Goal: Task Accomplishment & Management: Use online tool/utility

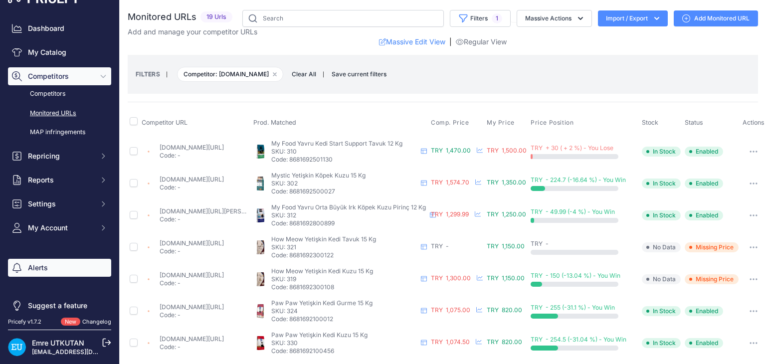
scroll to position [26, 0]
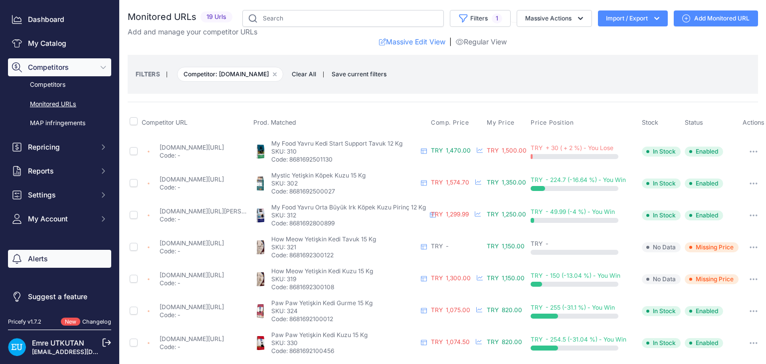
click at [39, 260] on link "Alerts" at bounding box center [59, 259] width 103 height 18
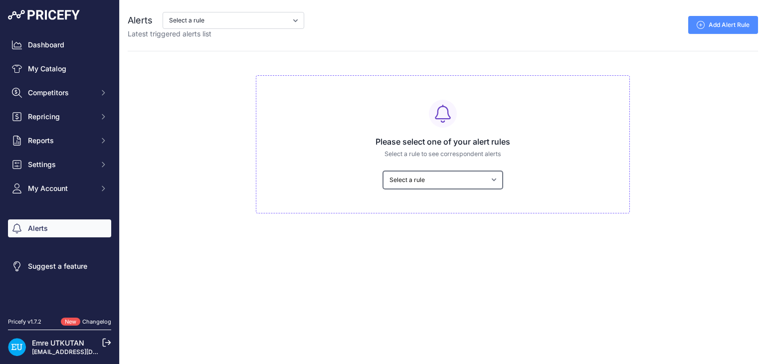
click at [412, 179] on select "Select a rule My competitors are 1% cheaper than me" at bounding box center [443, 180] width 120 height 18
click at [420, 213] on div "Close Alerts Select a rule My competitors are 1% cheaper than me Latest trigger…" at bounding box center [443, 182] width 647 height 364
click at [423, 186] on select "Select a rule My competitors are 1% cheaper than me" at bounding box center [443, 180] width 120 height 18
click at [383, 171] on select "Select a rule My competitors are 1% cheaper than me" at bounding box center [443, 180] width 120 height 18
click at [422, 185] on select "Select a rule My competitors are 1% cheaper than me" at bounding box center [443, 180] width 120 height 18
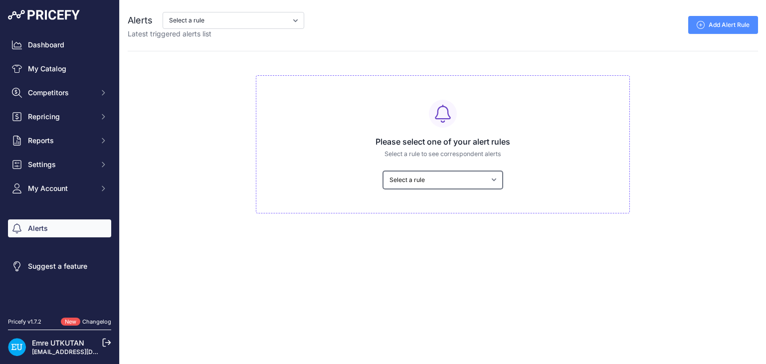
select select "9166"
click at [383, 171] on select "Select a rule My competitors are 1% cheaper than me" at bounding box center [443, 180] width 120 height 18
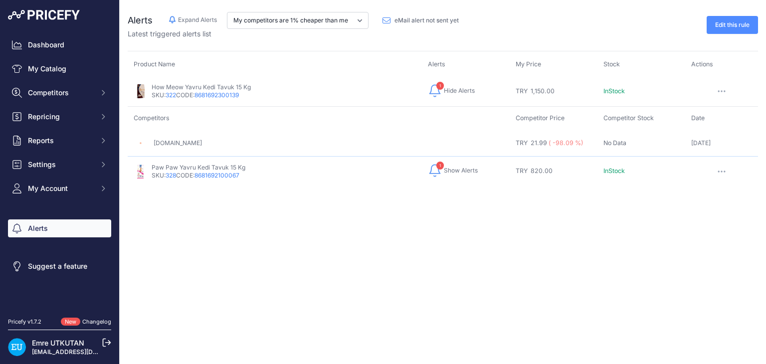
click at [444, 172] on span "Show Alerts" at bounding box center [461, 171] width 34 height 8
click at [451, 94] on button "1 Hide Alerts Show Alerts" at bounding box center [451, 91] width 47 height 16
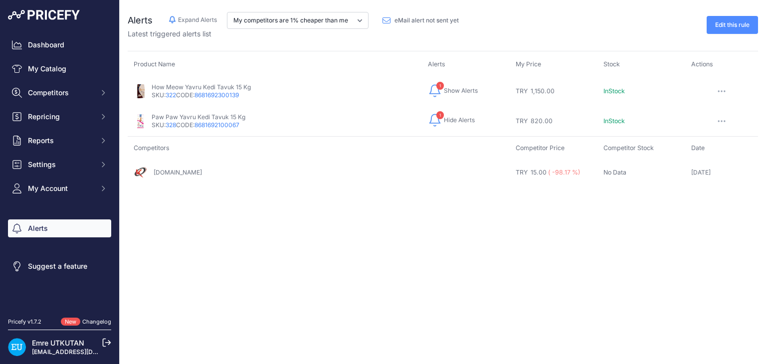
click at [451, 94] on button "1 Hide Alerts Show Alerts" at bounding box center [453, 91] width 50 height 16
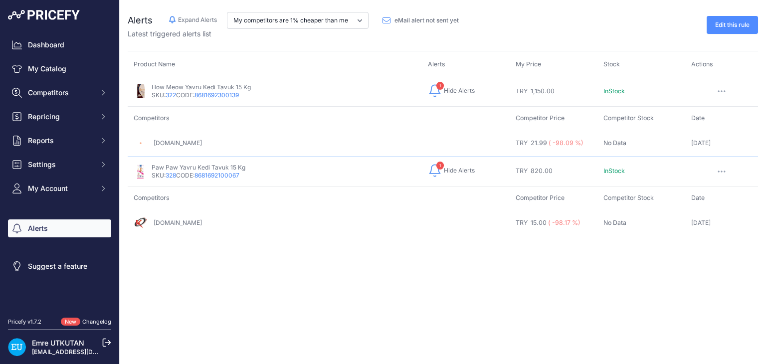
drag, startPoint x: 201, startPoint y: 225, endPoint x: 212, endPoint y: 233, distance: 12.9
click at [212, 233] on td "kuzeypazarlama.com" at bounding box center [319, 223] width 382 height 26
click at [383, 244] on div "Product Name Alerts My Price SKU: 322 8681692300139" at bounding box center [443, 155] width 631 height 185
click at [63, 49] on link "Dashboard" at bounding box center [59, 45] width 103 height 18
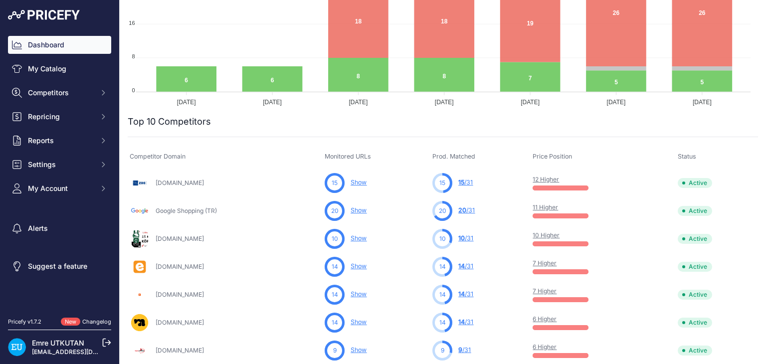
scroll to position [116, 0]
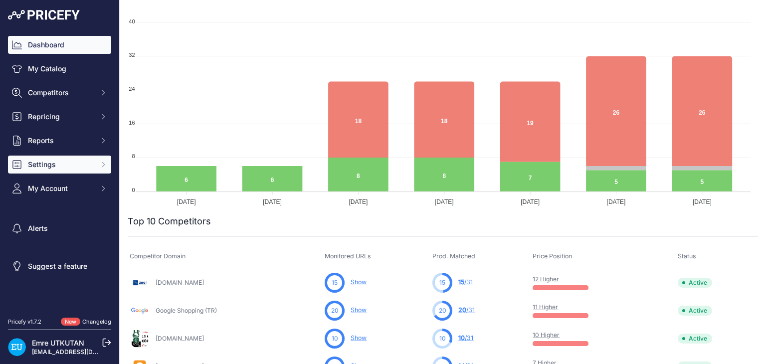
click at [86, 168] on span "Settings" at bounding box center [60, 165] width 65 height 10
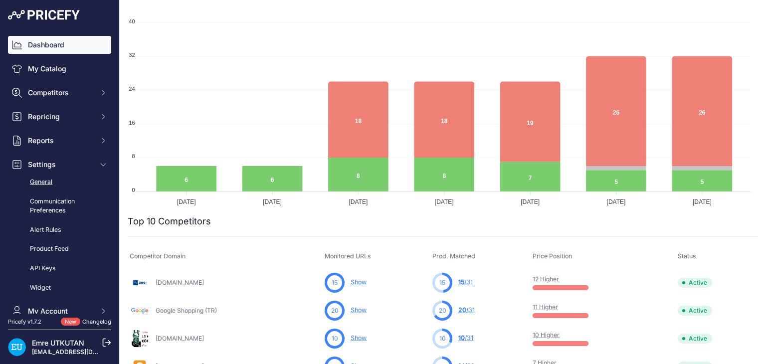
click at [82, 178] on link "General" at bounding box center [59, 182] width 103 height 17
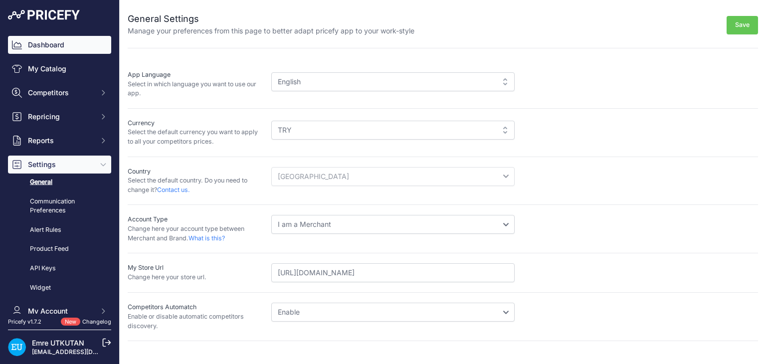
click at [58, 51] on link "Dashboard" at bounding box center [59, 45] width 103 height 18
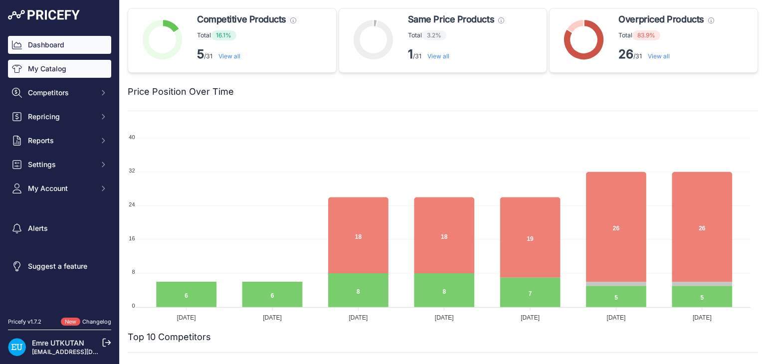
click at [59, 75] on link "My Catalog" at bounding box center [59, 69] width 103 height 18
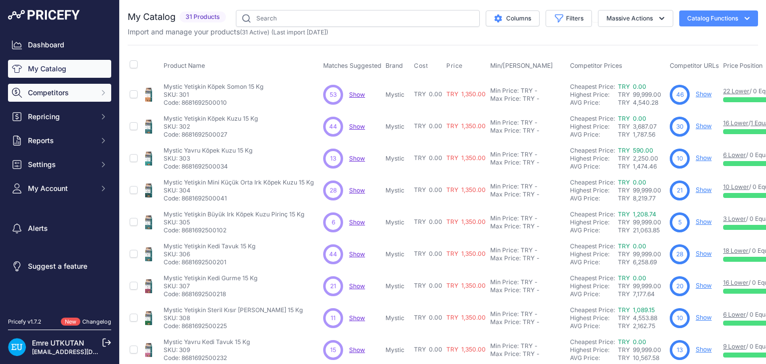
click at [66, 94] on span "Competitors" at bounding box center [60, 93] width 65 height 10
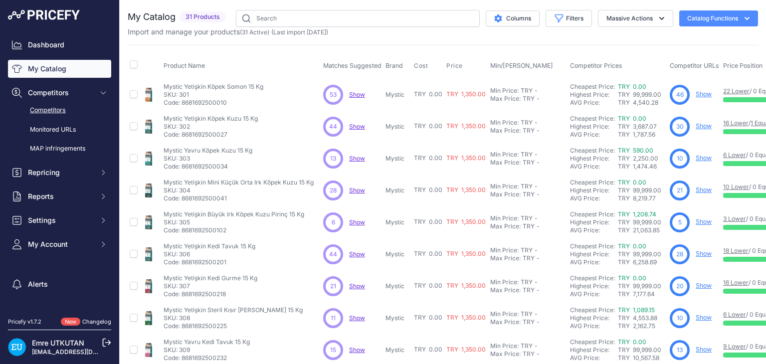
click at [66, 106] on link "Competitors" at bounding box center [59, 110] width 103 height 17
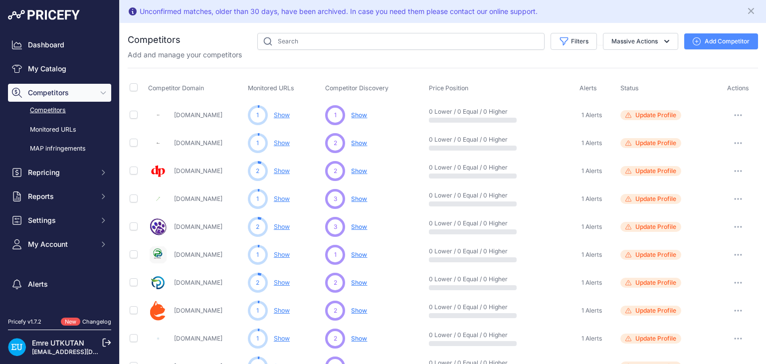
scroll to position [476, 0]
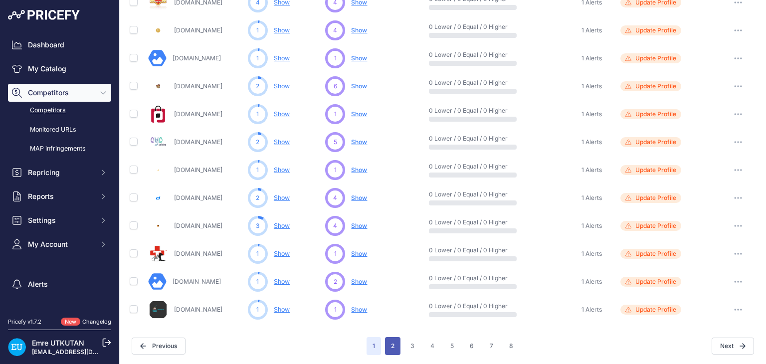
click at [388, 349] on button "2" at bounding box center [392, 346] width 15 height 18
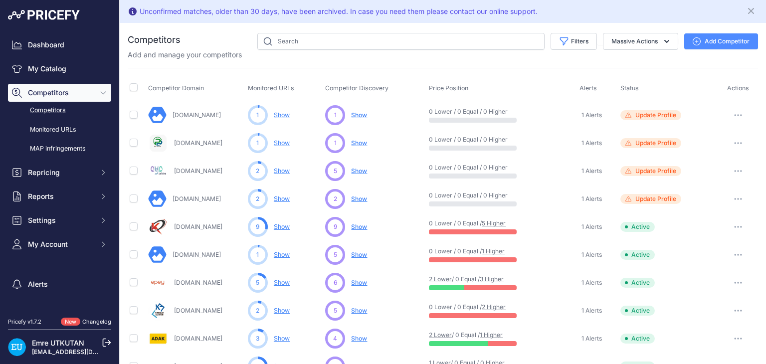
click at [280, 169] on link "Show" at bounding box center [282, 170] width 16 height 7
click at [353, 172] on span "Show" at bounding box center [359, 170] width 16 height 7
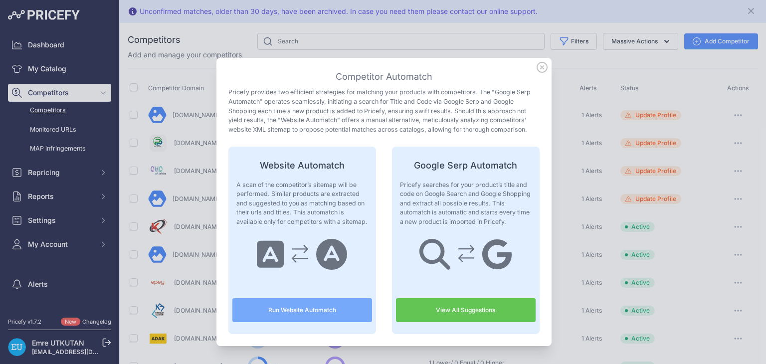
click at [493, 303] on link "View All Suggestions" at bounding box center [466, 310] width 140 height 24
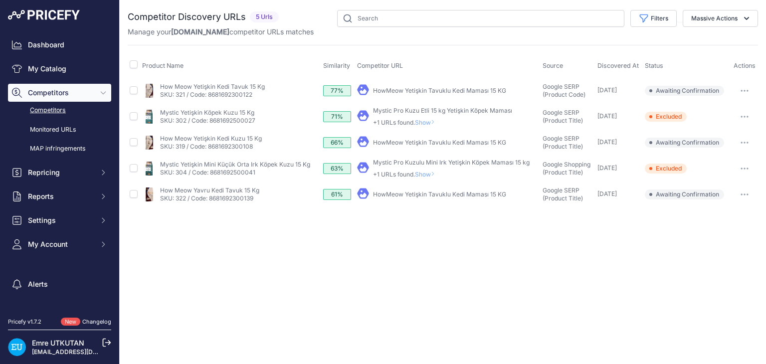
click at [745, 91] on button "button" at bounding box center [745, 91] width 20 height 14
click at [732, 107] on button "Confirm match" at bounding box center [716, 112] width 82 height 16
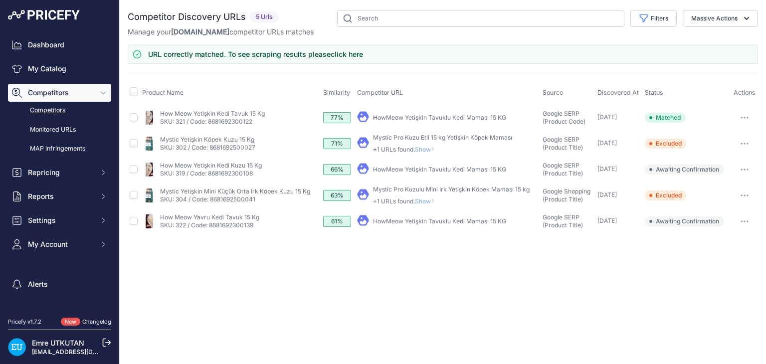
click at [435, 148] on icon at bounding box center [433, 149] width 4 height 6
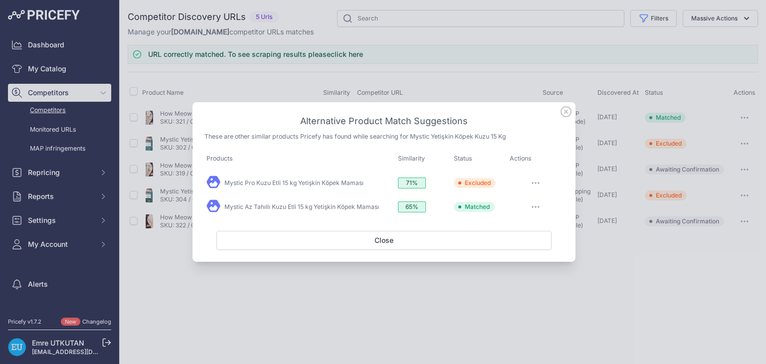
click at [567, 116] on icon at bounding box center [566, 111] width 11 height 11
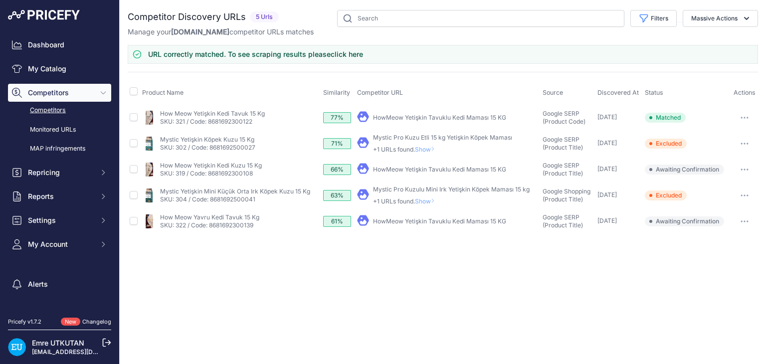
click at [427, 148] on span "Show" at bounding box center [427, 149] width 24 height 7
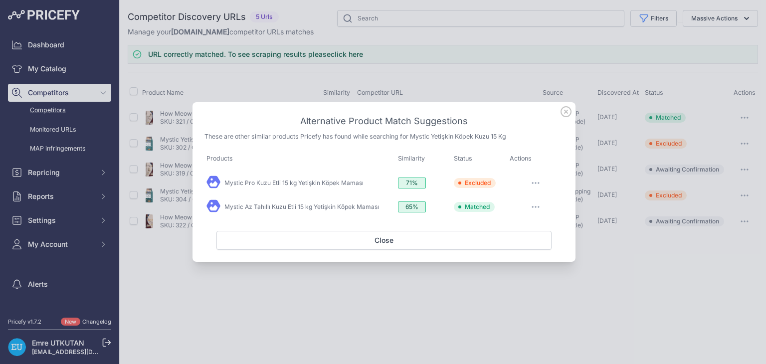
click at [567, 111] on icon at bounding box center [566, 111] width 11 height 11
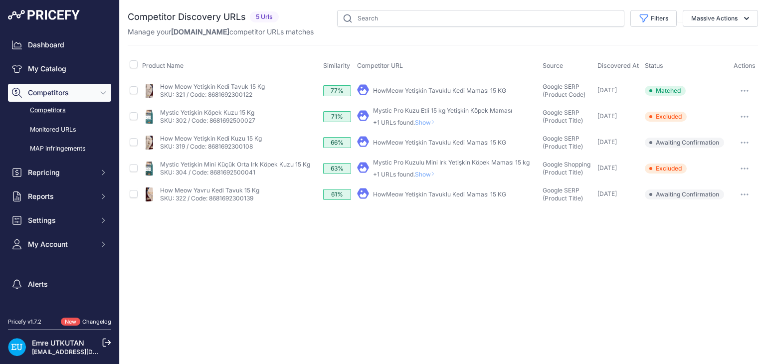
click at [747, 145] on button "button" at bounding box center [745, 143] width 20 height 14
click at [730, 176] on button "Exclude match" at bounding box center [716, 180] width 82 height 16
click at [746, 196] on button "button" at bounding box center [745, 195] width 20 height 14
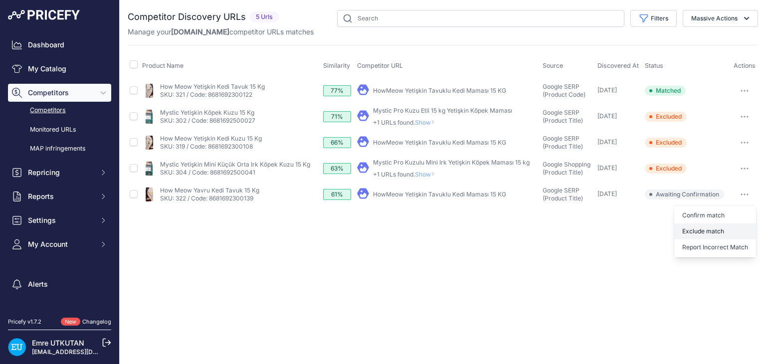
click at [728, 231] on button "Exclude match" at bounding box center [716, 232] width 82 height 16
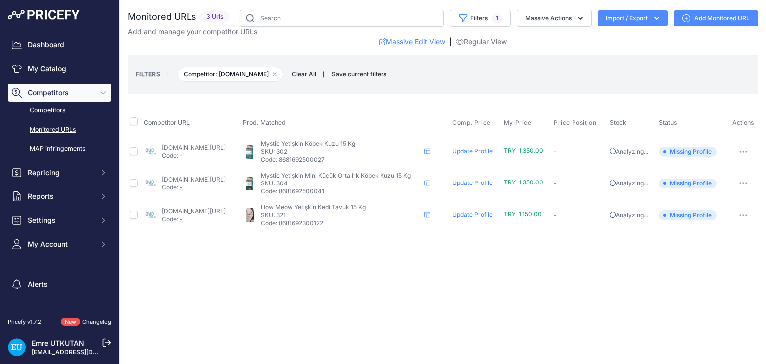
click at [488, 150] on link "Update Profile" at bounding box center [473, 150] width 40 height 7
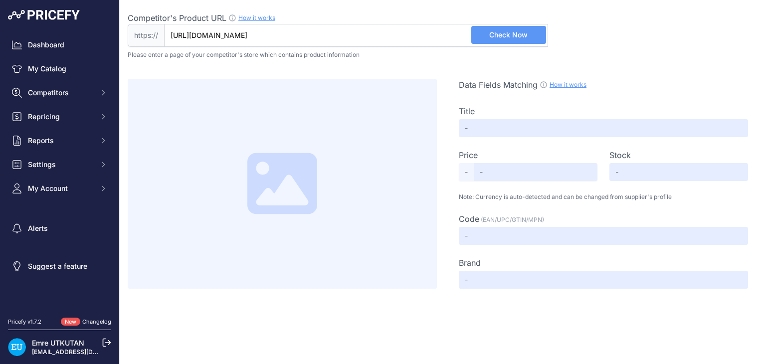
click at [576, 84] on link "How it works" at bounding box center [568, 84] width 37 height 7
type input "Mystic Az Tahıllı Kuzu Etli 15 kg Yetişkin Köpek Maması"
type input "1999.90"
type input "Not Found"
type input "Stok Kodu:8681692500027"
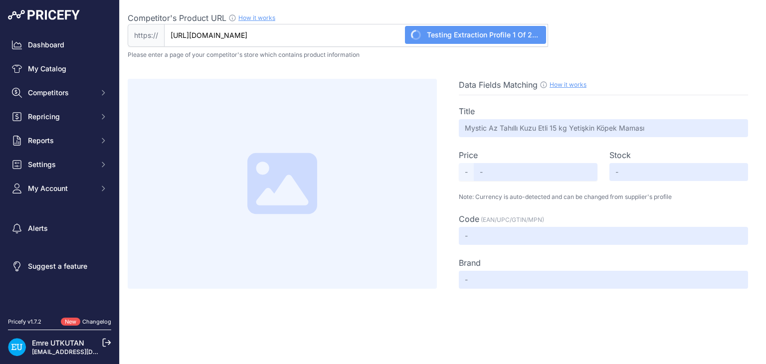
type input "/markalar/mystic"
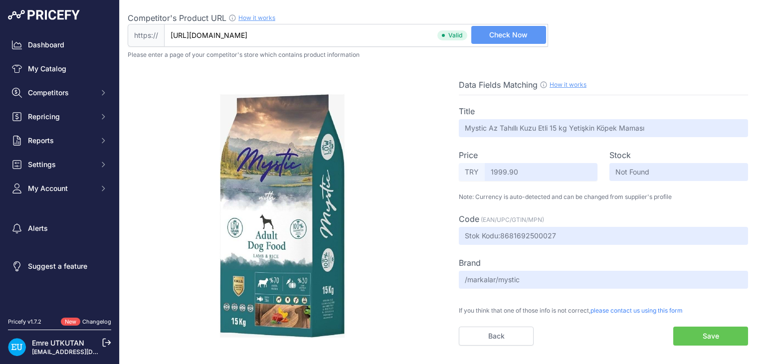
click at [654, 79] on div "Data Fields Matching How it works Use our Chrome APP to create a personalized s…" at bounding box center [603, 85] width 289 height 12
type input "ayahomestore.com/petshop/kopek-69e2/kopek-kuru-mama/prd-mystic-az-tahilli-kuzu-…"
click at [404, 28] on input "ayahomestore.com/petshop/kopek-69e2/kopek-kuru-mama/prd-mystic-az-tahilli-kuzu-…" at bounding box center [356, 35] width 384 height 23
click at [704, 329] on button "Save" at bounding box center [711, 336] width 75 height 19
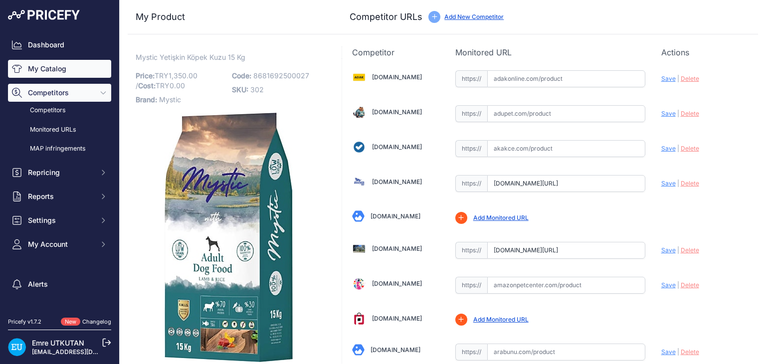
click at [60, 70] on link "My Catalog" at bounding box center [59, 69] width 103 height 18
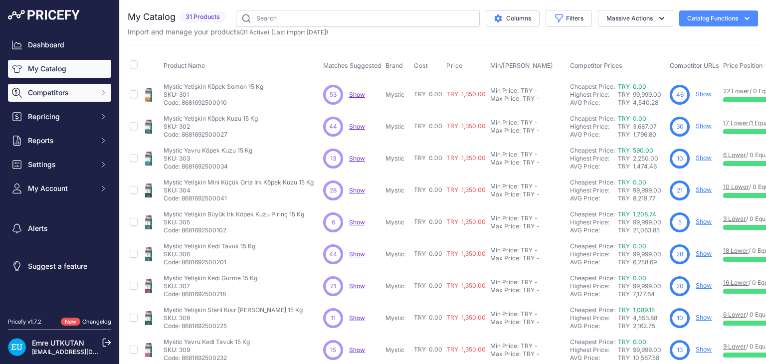
click at [82, 91] on span "Competitors" at bounding box center [60, 93] width 65 height 10
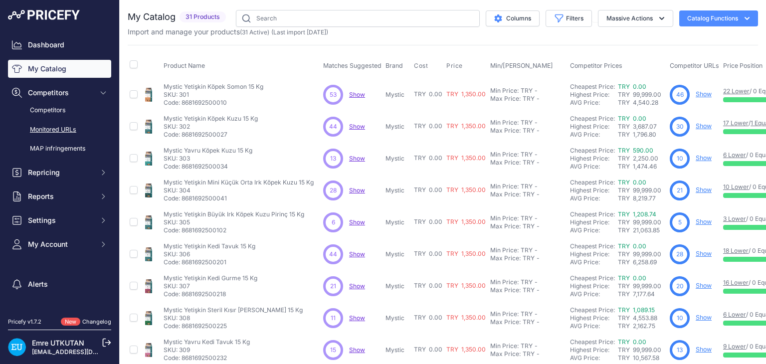
click at [57, 125] on link "Monitored URLs" at bounding box center [59, 129] width 103 height 17
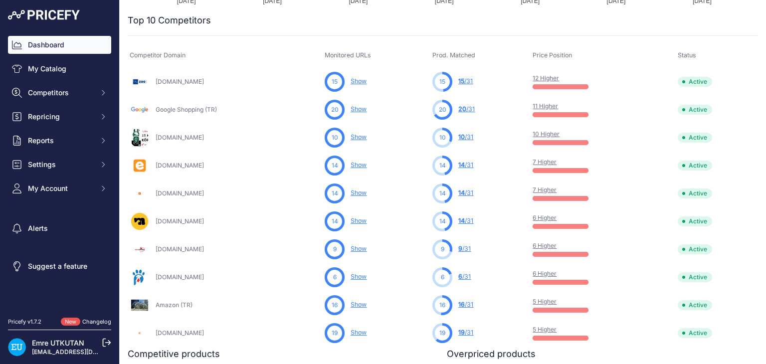
scroll to position [299, 0]
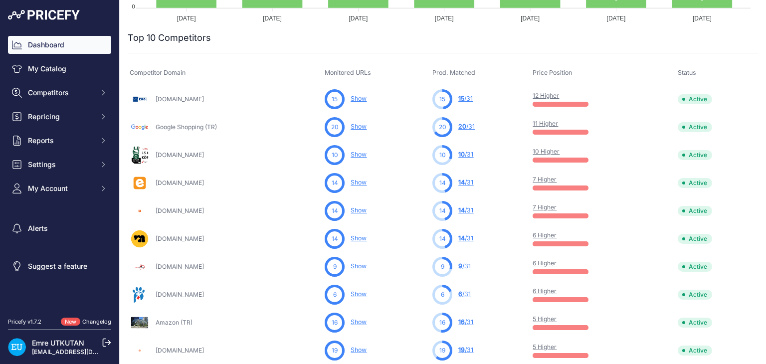
click at [356, 95] on link "Show" at bounding box center [359, 98] width 16 height 7
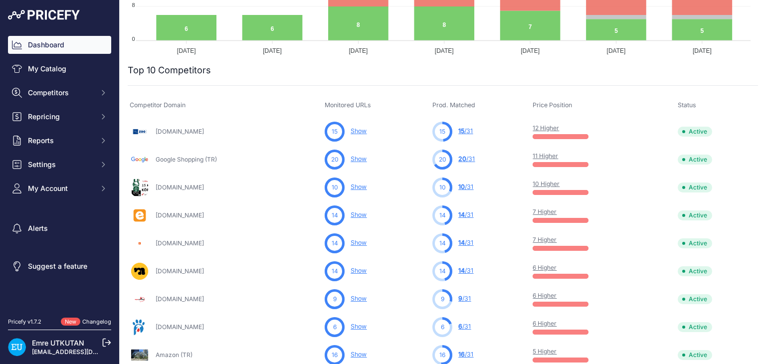
scroll to position [249, 0]
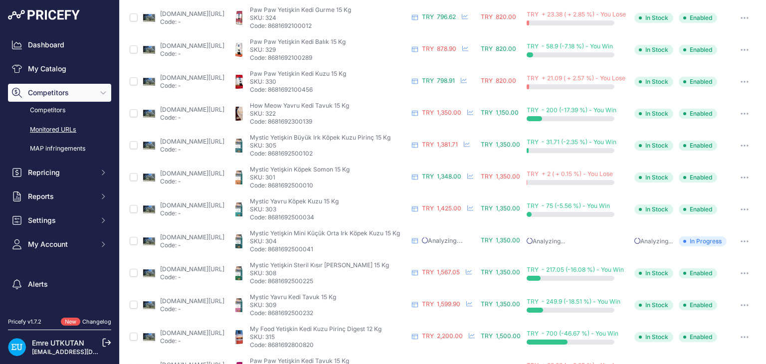
scroll to position [291, 0]
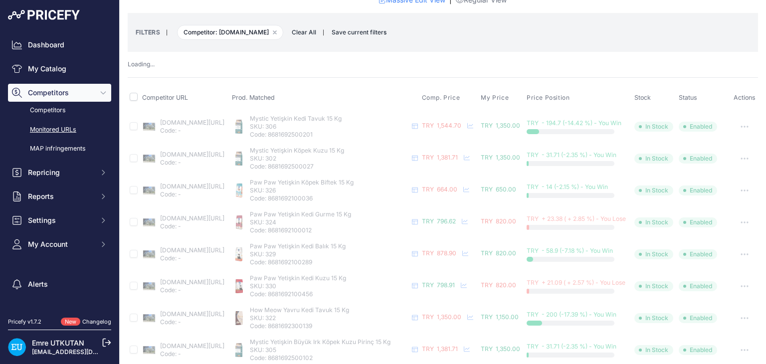
click at [460, 64] on div "Loading ..." at bounding box center [443, 64] width 631 height 9
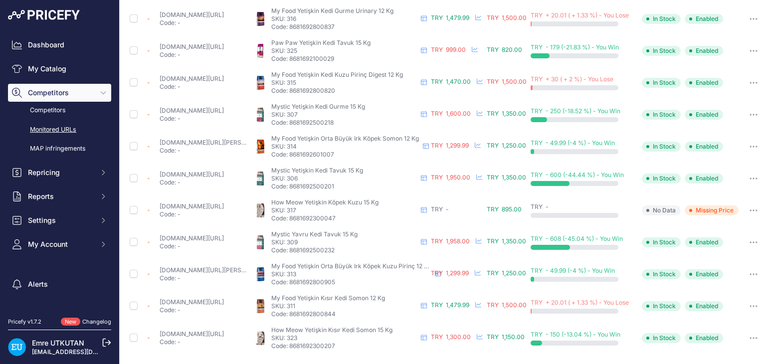
scroll to position [145, 0]
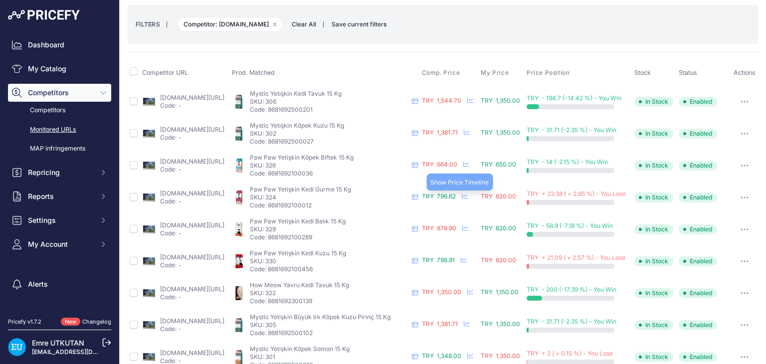
scroll to position [100, 0]
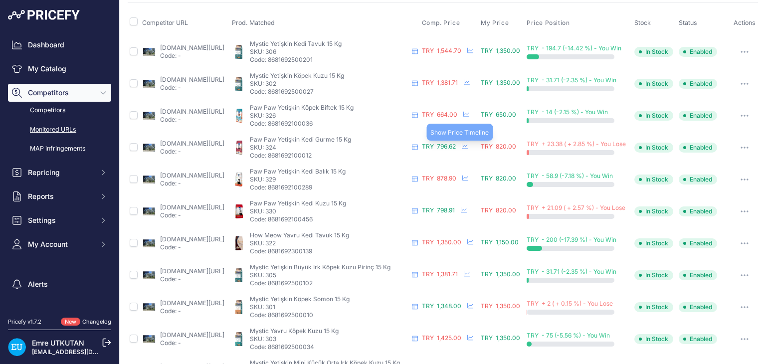
click at [465, 145] on icon at bounding box center [465, 146] width 6 height 6
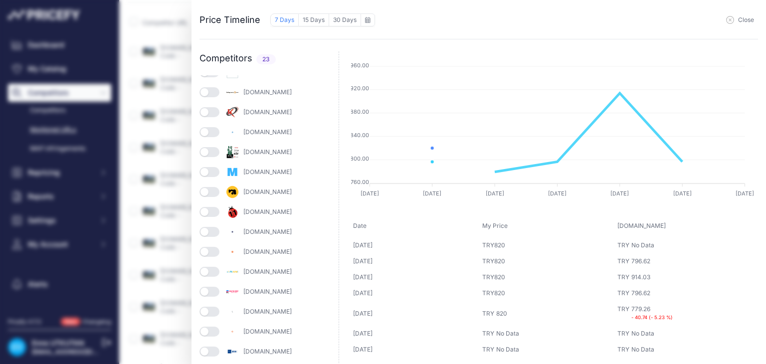
scroll to position [0, 0]
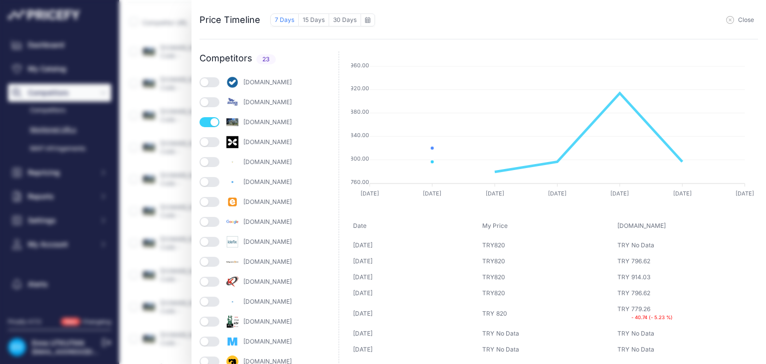
click at [140, 138] on div "Price Timeline 7 Days 15 Days 30 Days to September 2025 Sun" at bounding box center [383, 182] width 766 height 364
click at [748, 23] on div "Close" at bounding box center [567, 19] width 384 height 15
click at [747, 20] on span "Close" at bounding box center [746, 20] width 16 height 8
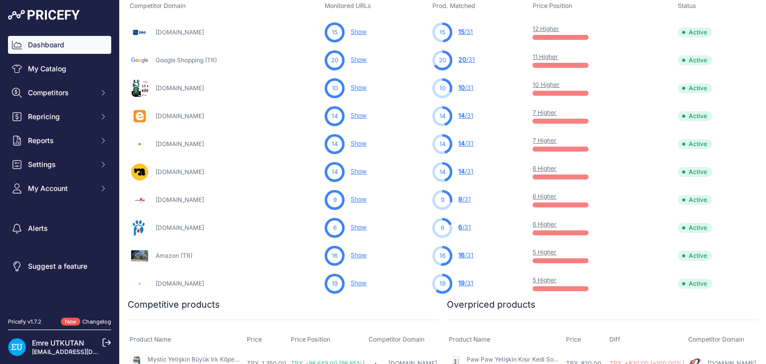
scroll to position [349, 0]
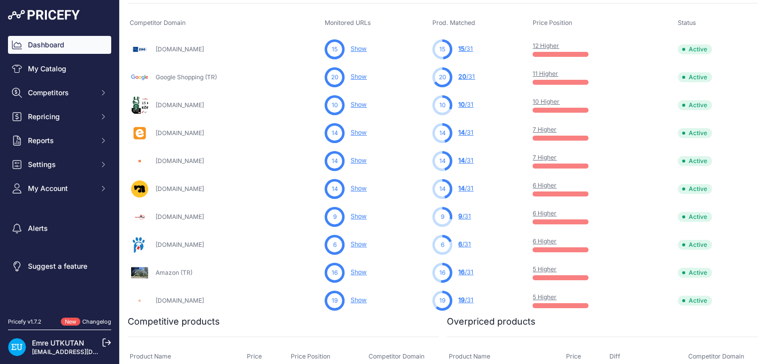
click at [360, 186] on link "Show" at bounding box center [359, 188] width 16 height 7
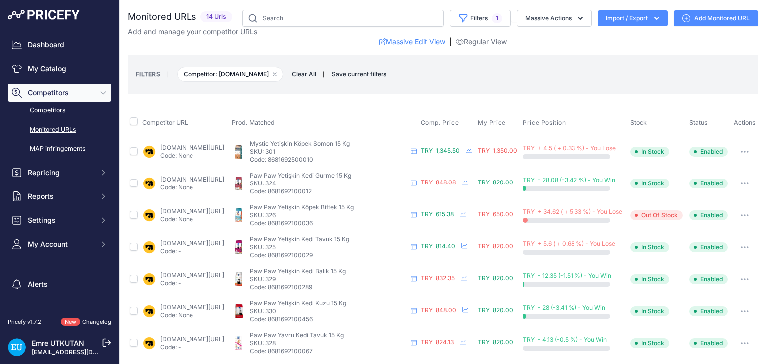
click at [461, 215] on div "Show Price Timeline" at bounding box center [462, 215] width 8 height 8
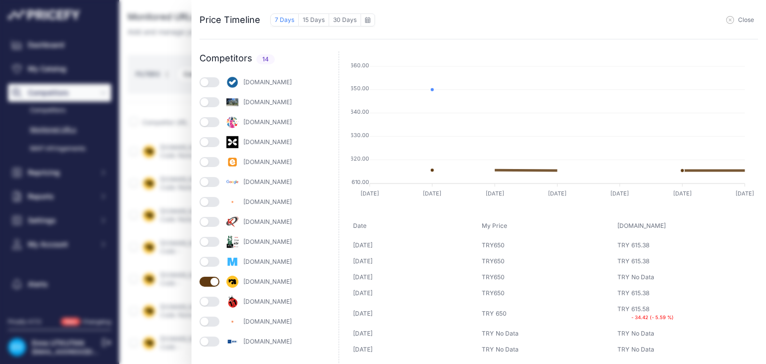
click at [749, 17] on span "Close" at bounding box center [746, 20] width 16 height 8
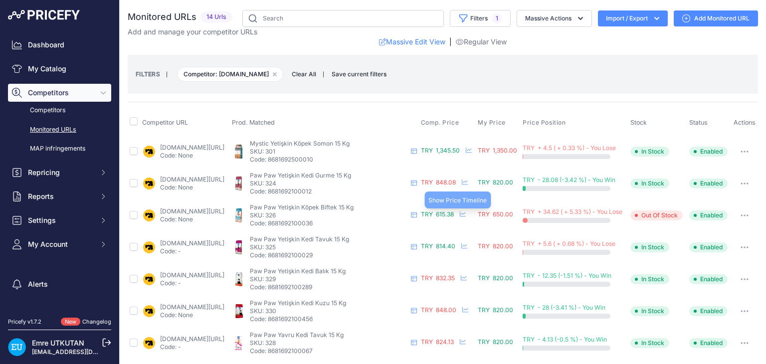
click at [463, 212] on icon at bounding box center [463, 214] width 6 height 6
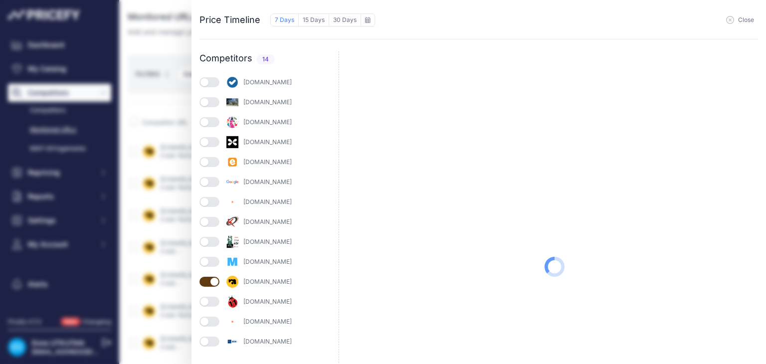
click at [162, 67] on div "Price Timeline 7 Days 15 Days 30 Days to September 2025 Sun" at bounding box center [383, 182] width 766 height 364
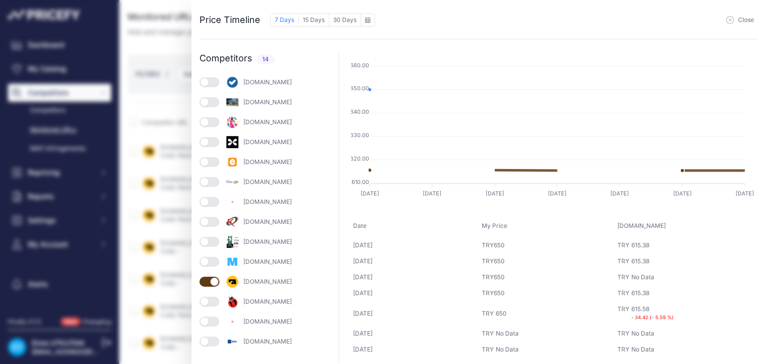
click at [751, 20] on span "Close" at bounding box center [746, 20] width 16 height 8
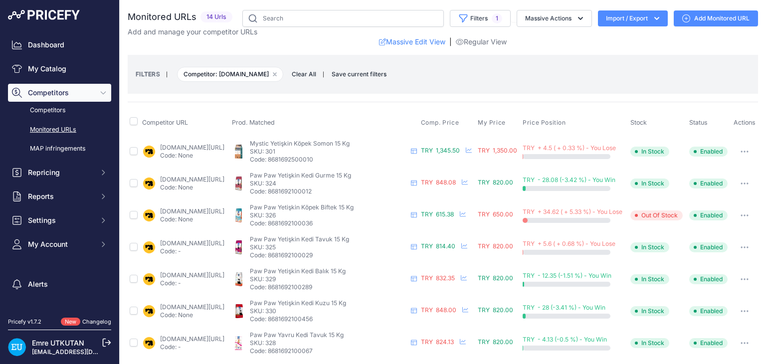
click at [210, 208] on link "mukaspazarlama.com/paw-paw-biftekli-yetiskin-kopek-mamasi-15-kg?prirule_jdsnikf…" at bounding box center [192, 211] width 64 height 7
click at [224, 244] on link "mukaspazarlama.com/paw-paw-tavuklu-yetiskin-kedi-mamasi-15-kg?prirule_jdsnikfkf…" at bounding box center [192, 243] width 64 height 7
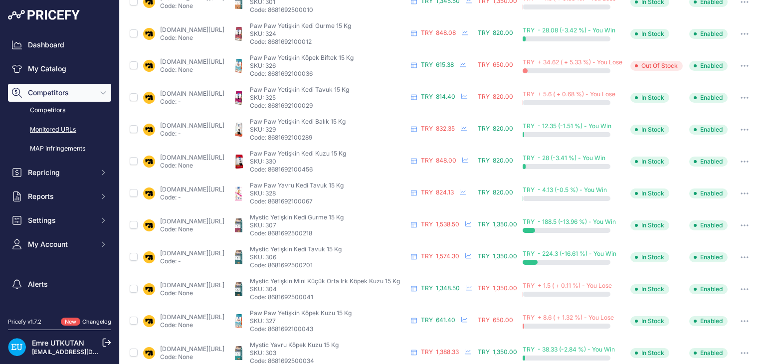
scroll to position [228, 0]
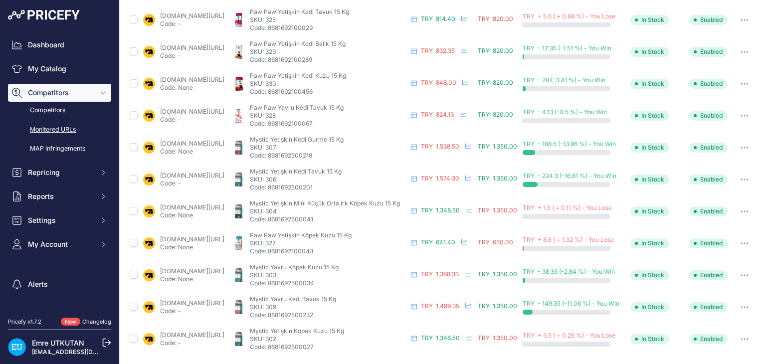
click at [211, 206] on link "mukaspazarlama.com/mystic-yetiskin-mini-irk-kopek-mamasi-kuzulupirincli-15-kg?p…" at bounding box center [192, 207] width 64 height 7
click at [218, 240] on link "mukaspazarlama.com/paw-paw-kuzu-etli-ve-pirincli-yetiskin-kopek-mamasi-15-kg?pr…" at bounding box center [192, 239] width 64 height 7
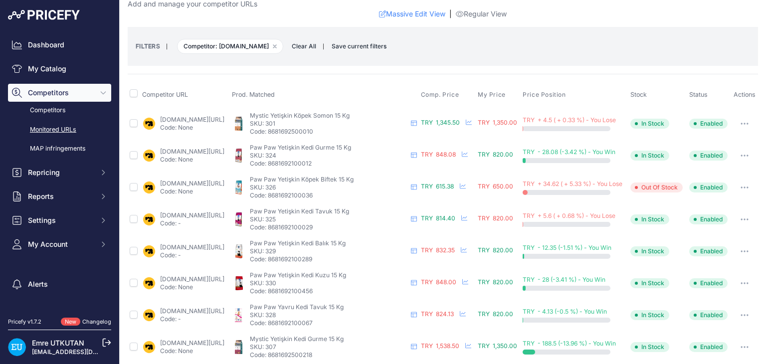
scroll to position [0, 0]
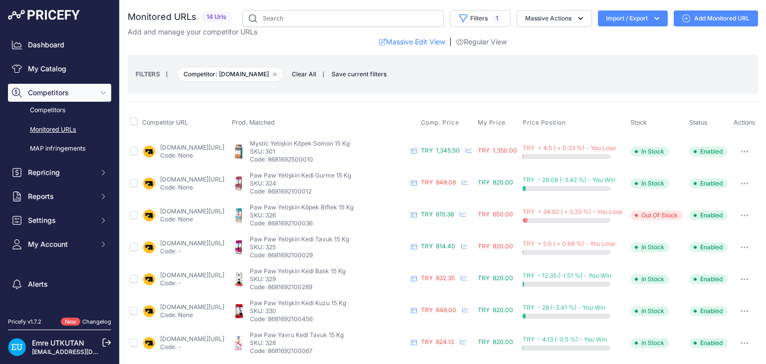
drag, startPoint x: 40, startPoint y: 107, endPoint x: 194, endPoint y: 0, distance: 187.0
click at [40, 107] on link "Competitors" at bounding box center [59, 110] width 103 height 17
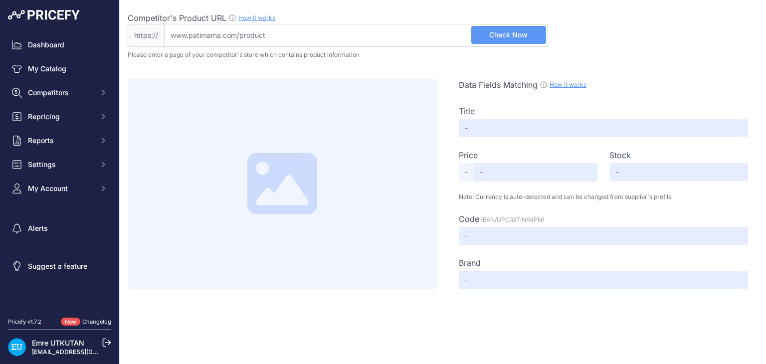
click at [525, 34] on span "Check Now" at bounding box center [508, 35] width 38 height 10
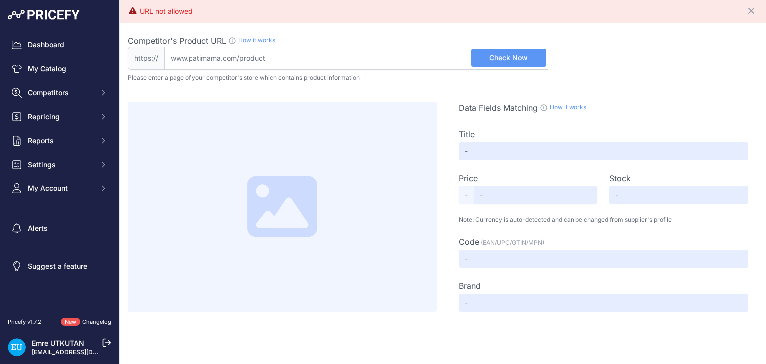
click at [356, 54] on input "Competitor's Product URL How it works In order to create your competitor's extr…" at bounding box center [356, 58] width 384 height 23
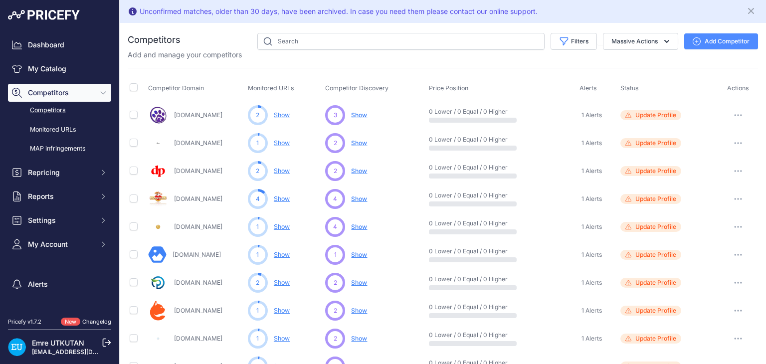
click at [279, 114] on link "Show" at bounding box center [282, 114] width 16 height 7
click at [359, 113] on span "Show" at bounding box center [359, 114] width 16 height 7
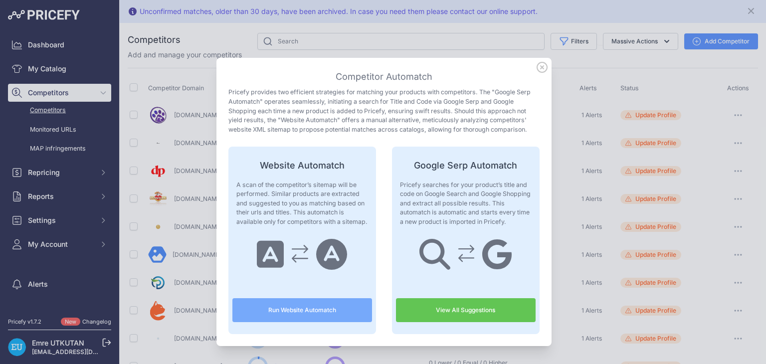
click at [512, 303] on link "View All Suggestions" at bounding box center [466, 310] width 140 height 24
click at [537, 66] on icon at bounding box center [542, 67] width 11 height 11
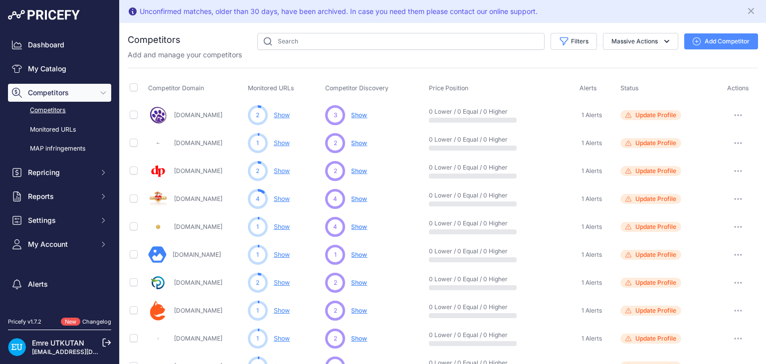
click at [736, 115] on button "button" at bounding box center [739, 115] width 20 height 14
click at [719, 166] on button "Delete" at bounding box center [714, 168] width 83 height 16
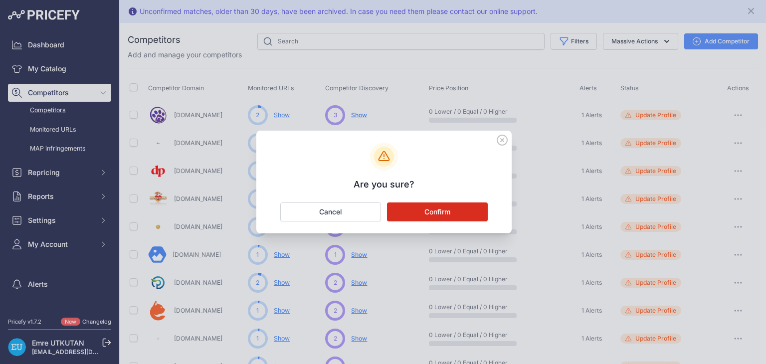
click at [458, 211] on button "Confirm" at bounding box center [437, 212] width 101 height 19
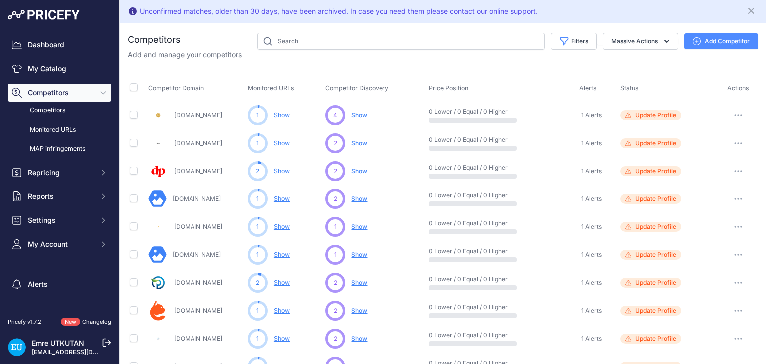
click at [355, 114] on span "Show" at bounding box center [359, 114] width 16 height 7
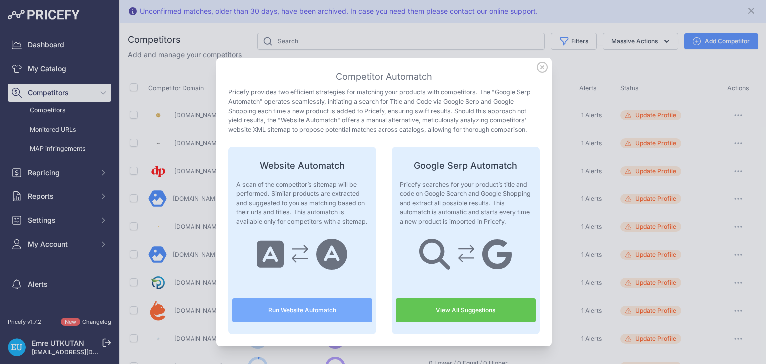
click at [465, 309] on link "View All Suggestions" at bounding box center [466, 310] width 140 height 24
click at [537, 66] on icon at bounding box center [542, 67] width 10 height 10
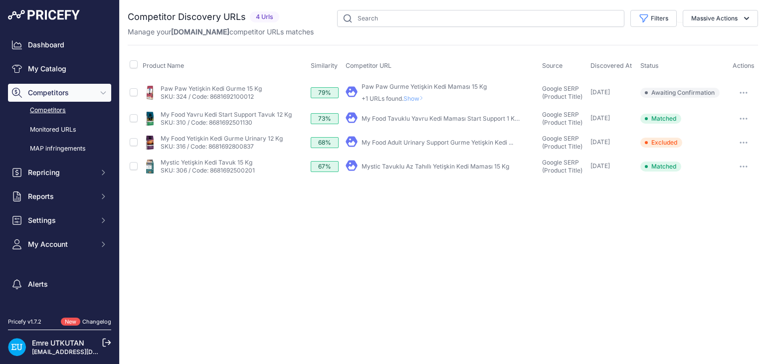
click at [428, 98] on span "Show" at bounding box center [416, 98] width 24 height 7
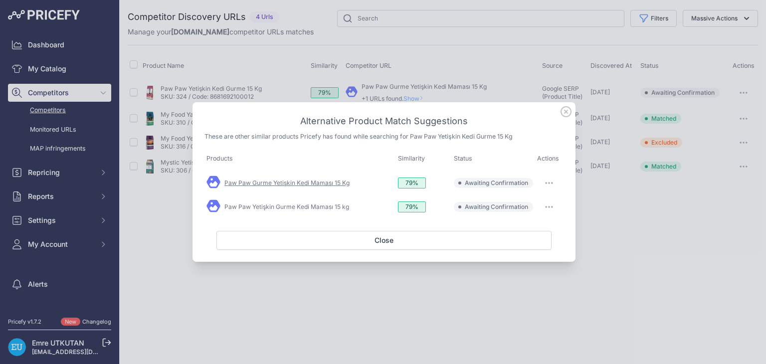
click at [327, 183] on link "Paw Paw Gurme Yetişkin Kedi Maması 15 Kg" at bounding box center [287, 182] width 125 height 7
click at [322, 204] on link "Paw Paw Yetişkin Gurme Kedi Maması 15 kg" at bounding box center [287, 206] width 125 height 7
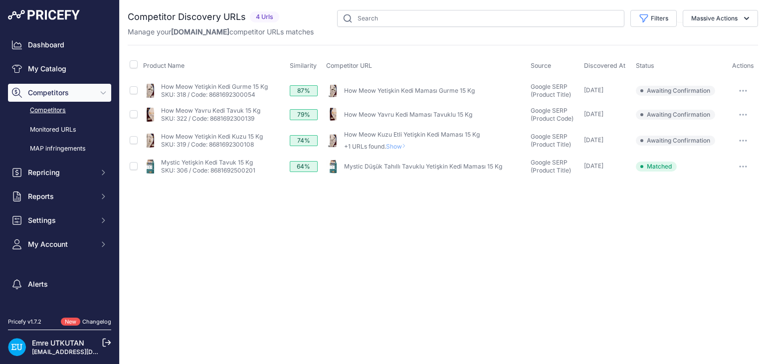
click at [400, 89] on link "How Meow Yetişkin Kedi Maması Gurme 15 Kg" at bounding box center [409, 90] width 131 height 7
click at [392, 112] on link "How Meow Yavru Kedi Maması Tavuklu 15 Kg" at bounding box center [408, 114] width 128 height 7
drag, startPoint x: 419, startPoint y: 130, endPoint x: 419, endPoint y: 142, distance: 11.5
click at [419, 131] on link "How Meow Kuzu Etli Yetişkin Kedi Maması 15 Kg" at bounding box center [412, 134] width 136 height 7
click at [425, 163] on link "Mystic Düşük Tahıllı Tavuklu Yetişkin Kedi Maması 15 Kg" at bounding box center [423, 166] width 158 height 7
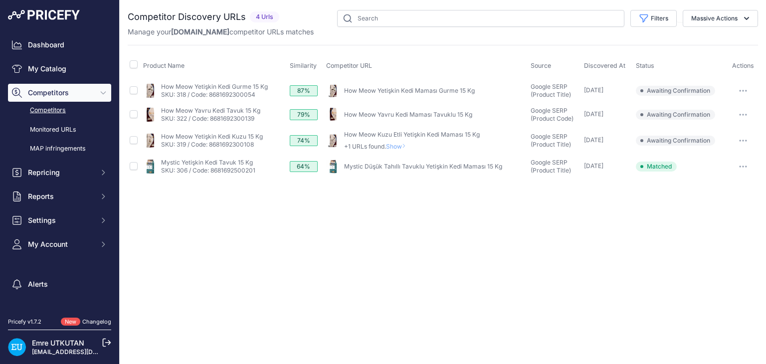
click at [404, 148] on span "Show" at bounding box center [398, 146] width 24 height 7
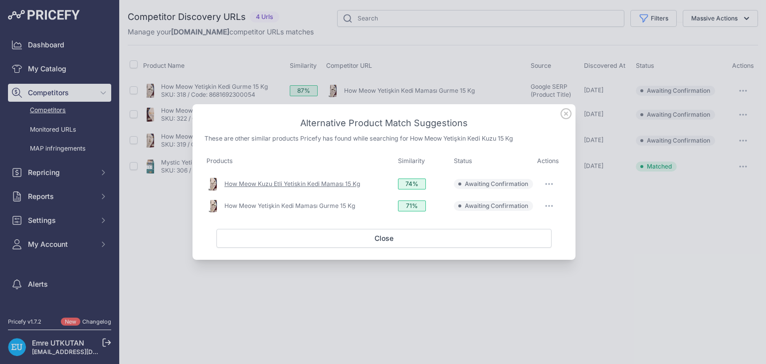
click at [337, 182] on link "How Meow Kuzu Etli Yetişkin Kedi Maması 15 Kg" at bounding box center [293, 183] width 136 height 7
click at [337, 206] on link "How Meow Yetişkin Kedi Maması Gurme 15 Kg" at bounding box center [290, 205] width 131 height 7
click at [561, 115] on icon at bounding box center [566, 114] width 10 height 10
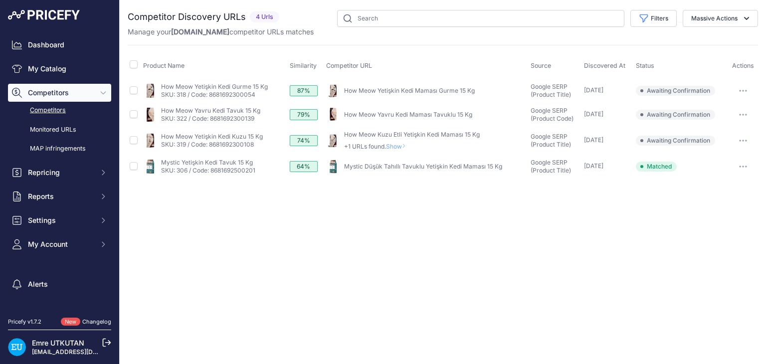
click at [740, 91] on button "button" at bounding box center [743, 91] width 20 height 14
click at [686, 255] on div "Close You are not connected to the internet." at bounding box center [443, 182] width 647 height 364
click at [738, 93] on button "button" at bounding box center [743, 91] width 20 height 14
click at [720, 131] on button "Exclude match" at bounding box center [716, 128] width 82 height 16
click at [747, 111] on button "button" at bounding box center [743, 115] width 20 height 14
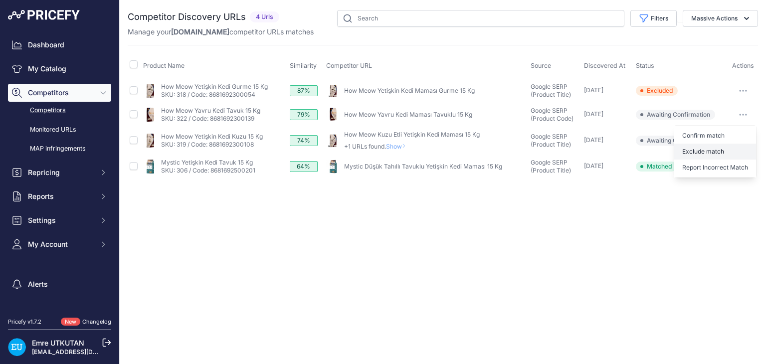
click at [724, 144] on button "Exclude match" at bounding box center [716, 152] width 82 height 16
click at [392, 144] on span "Show" at bounding box center [398, 146] width 24 height 7
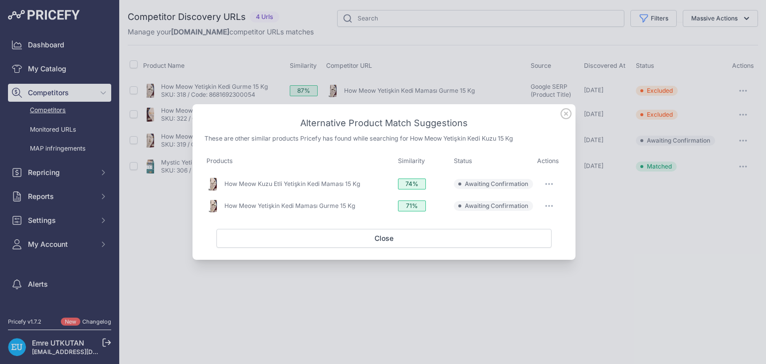
click at [548, 188] on button "button" at bounding box center [549, 184] width 20 height 14
click at [541, 225] on span "Exclude match" at bounding box center [527, 224] width 42 height 7
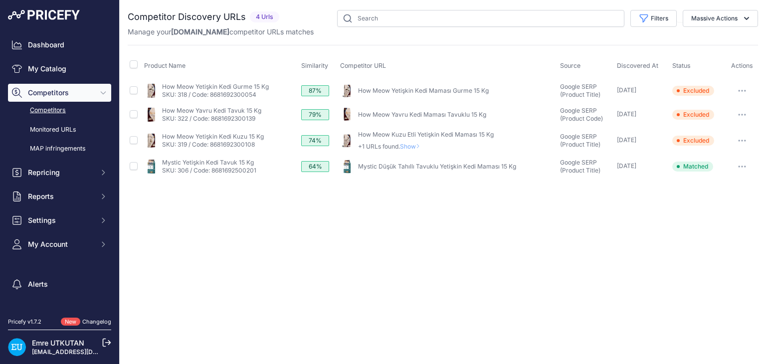
click at [416, 146] on span "Show" at bounding box center [412, 146] width 24 height 7
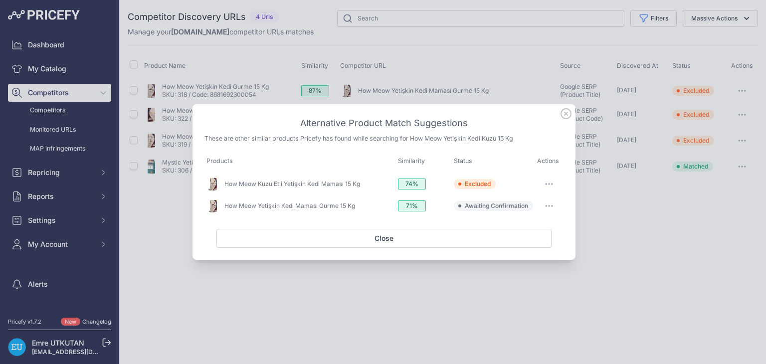
click at [546, 204] on button "button" at bounding box center [549, 206] width 20 height 14
click at [537, 245] on span "Exclude match" at bounding box center [527, 246] width 42 height 7
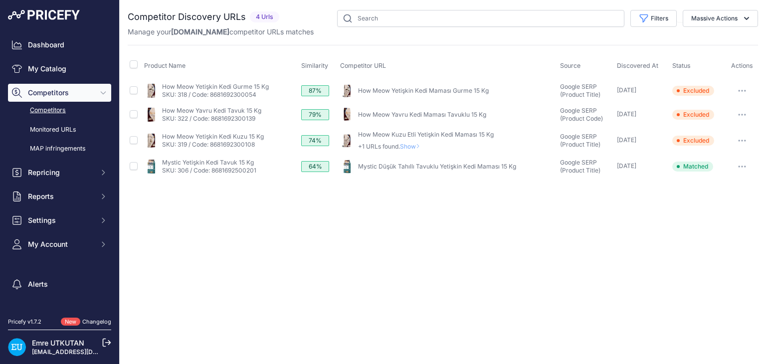
click at [46, 109] on link "Competitors" at bounding box center [59, 110] width 103 height 17
